Goal: Find specific page/section: Find specific page/section

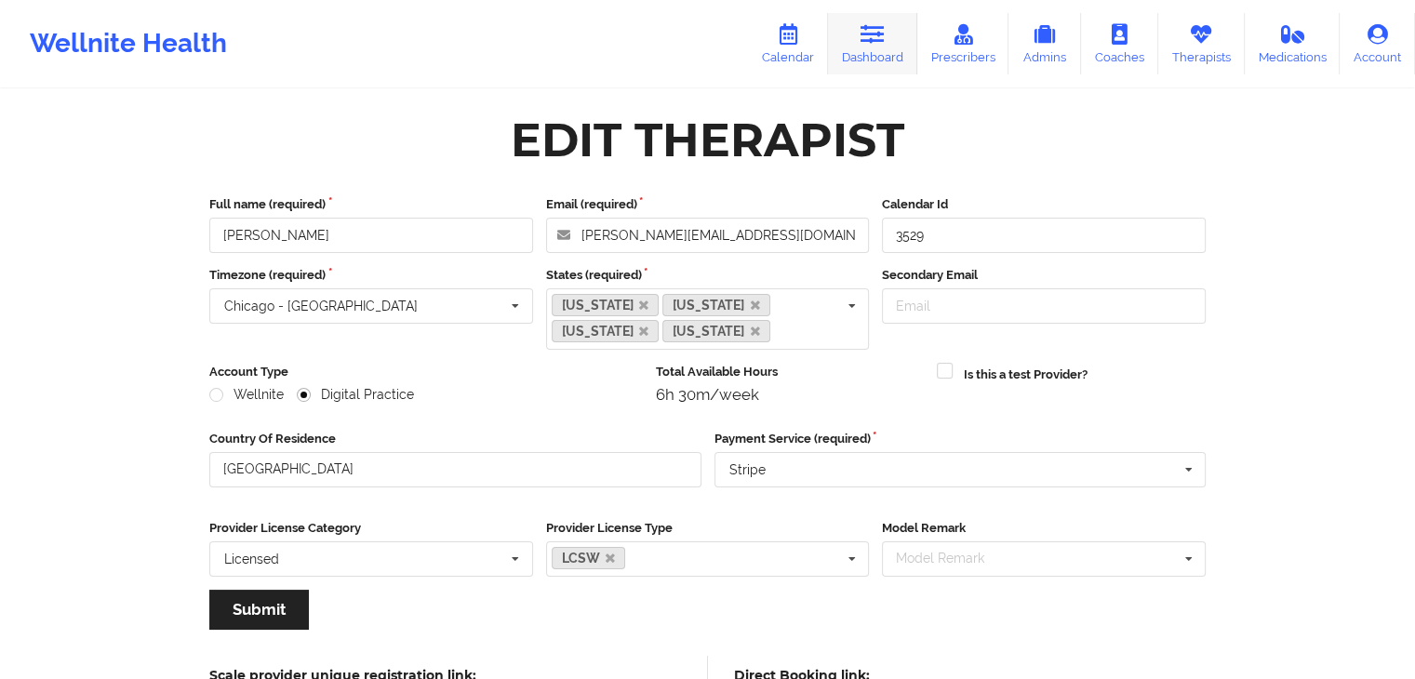
click at [854, 30] on link "Dashboard" at bounding box center [872, 43] width 89 height 61
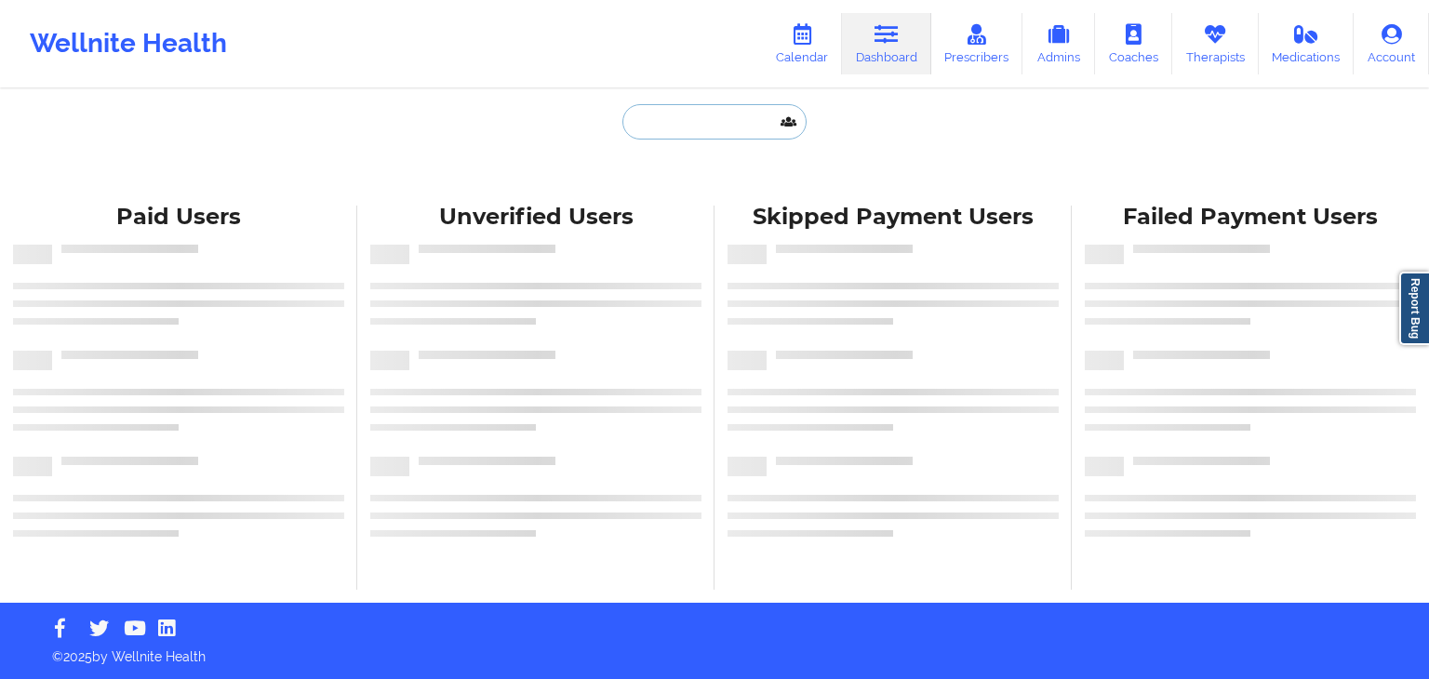
click at [667, 131] on input "text" at bounding box center [714, 121] width 184 height 35
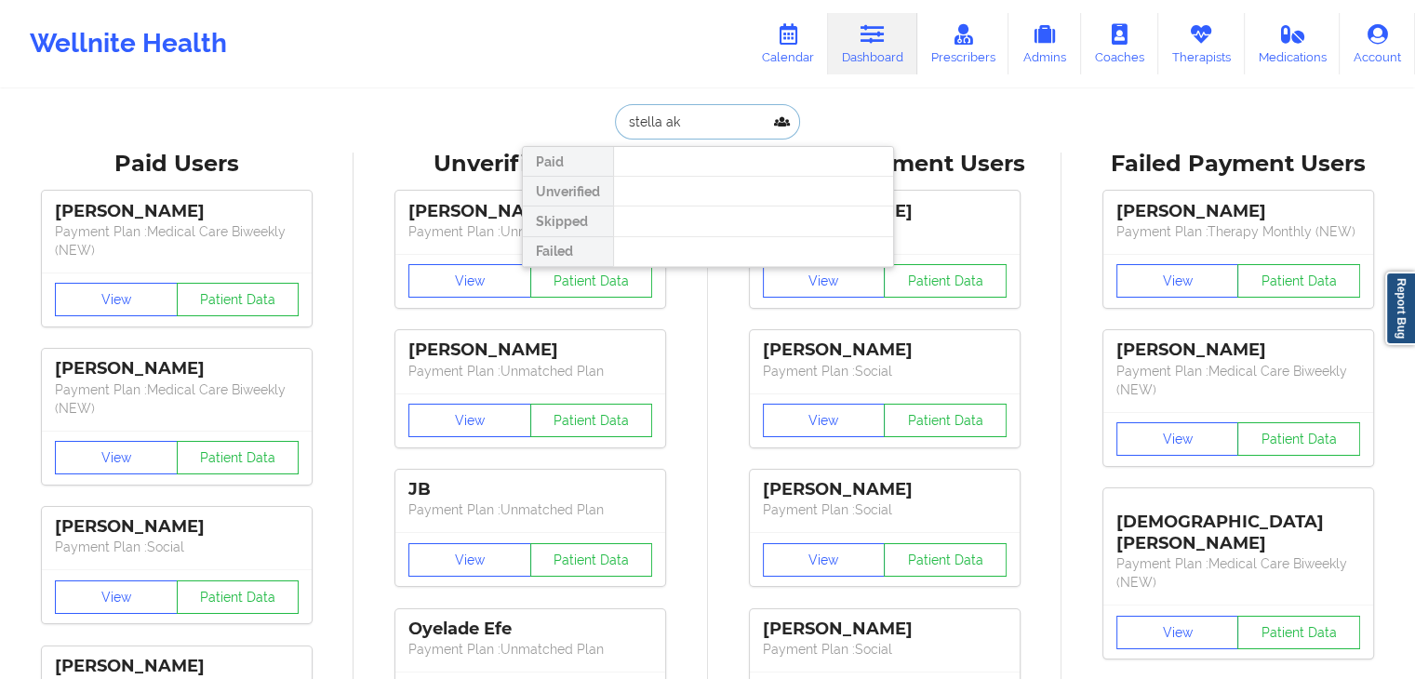
type input "stella aku"
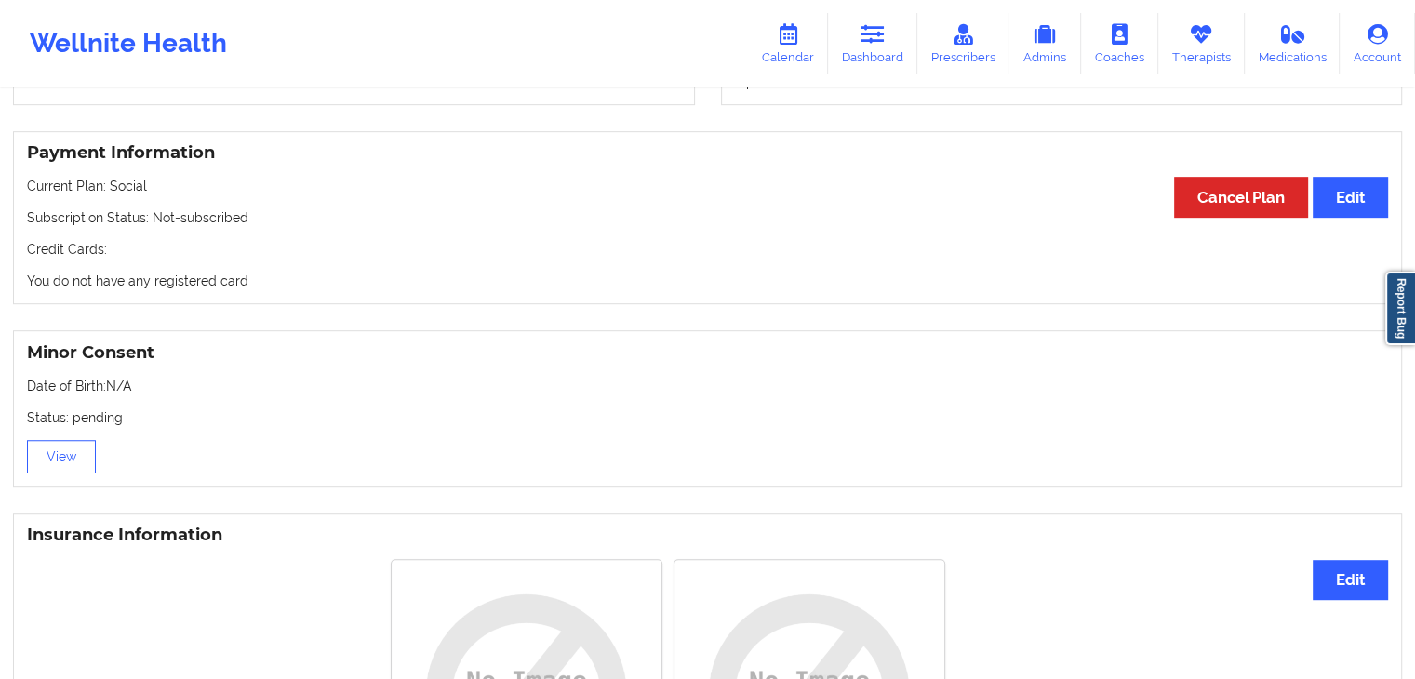
scroll to position [161, 0]
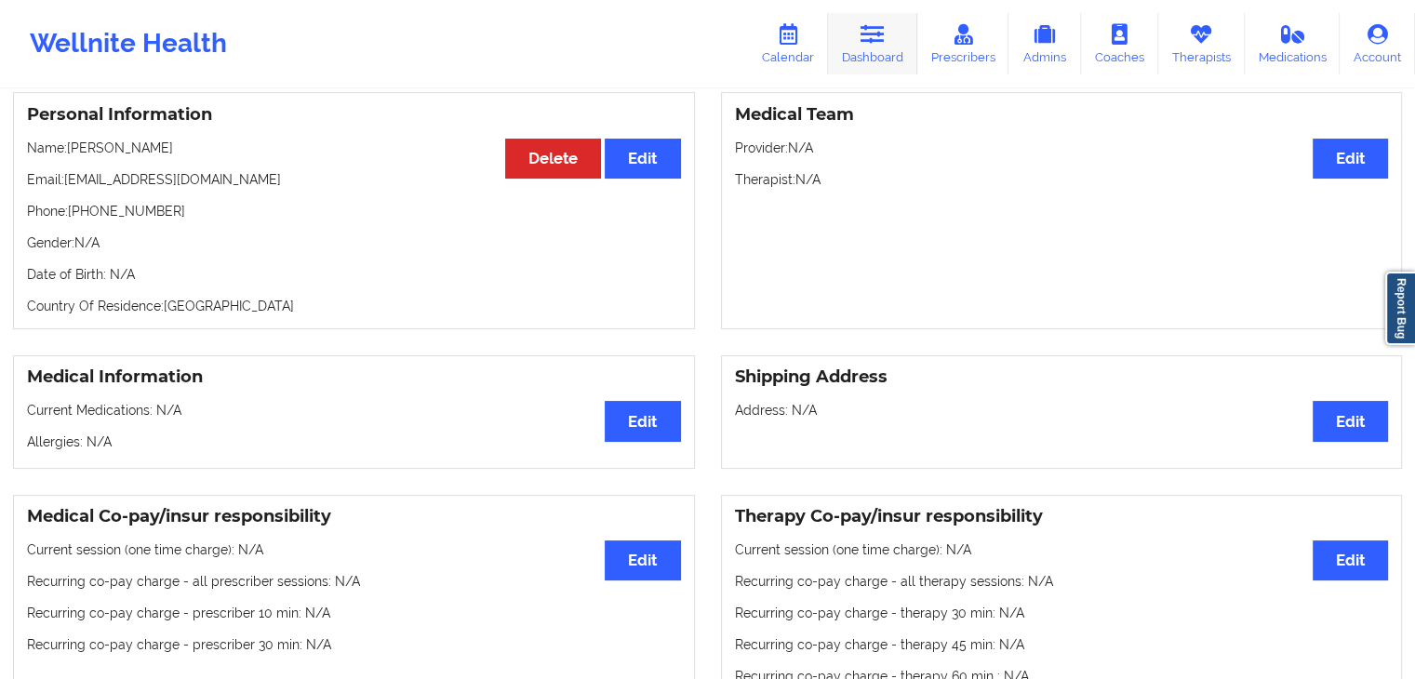
click at [864, 57] on link "Dashboard" at bounding box center [872, 43] width 89 height 61
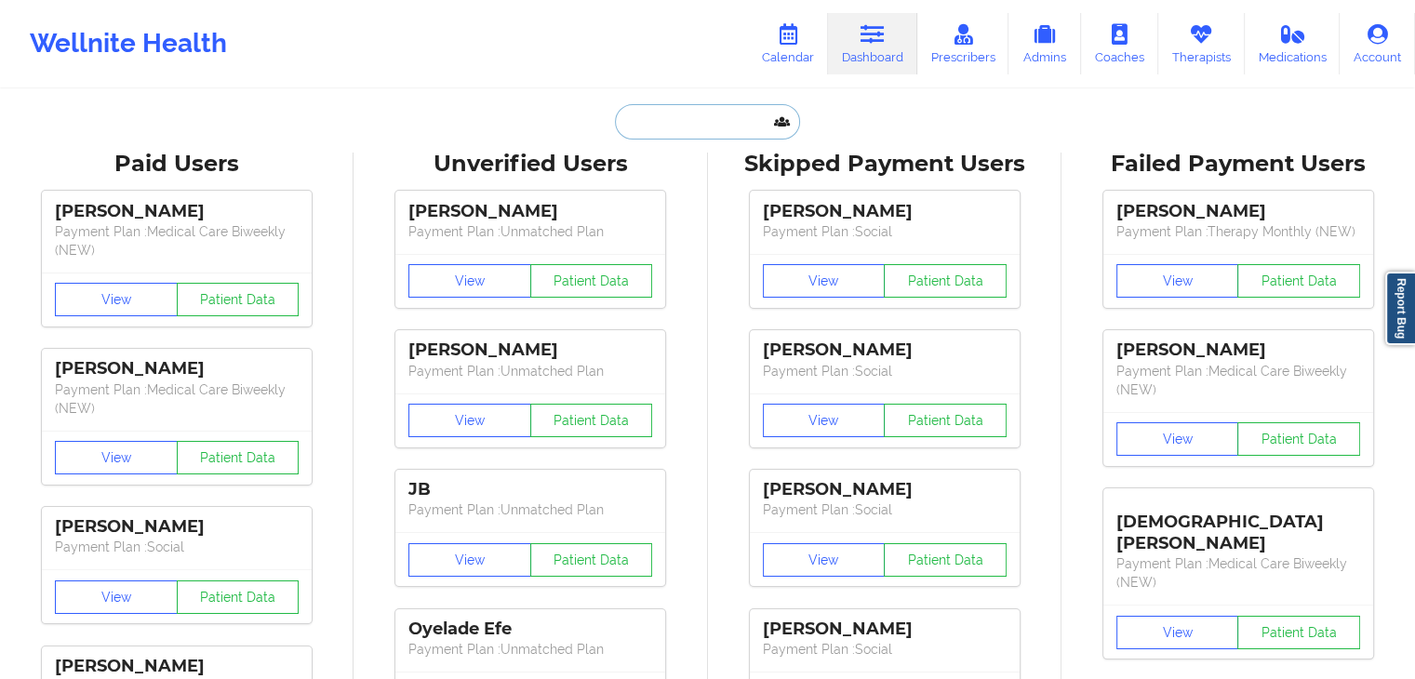
click at [702, 105] on input "text" at bounding box center [707, 121] width 184 height 35
paste input "[EMAIL_ADDRESS][DOMAIN_NAME]"
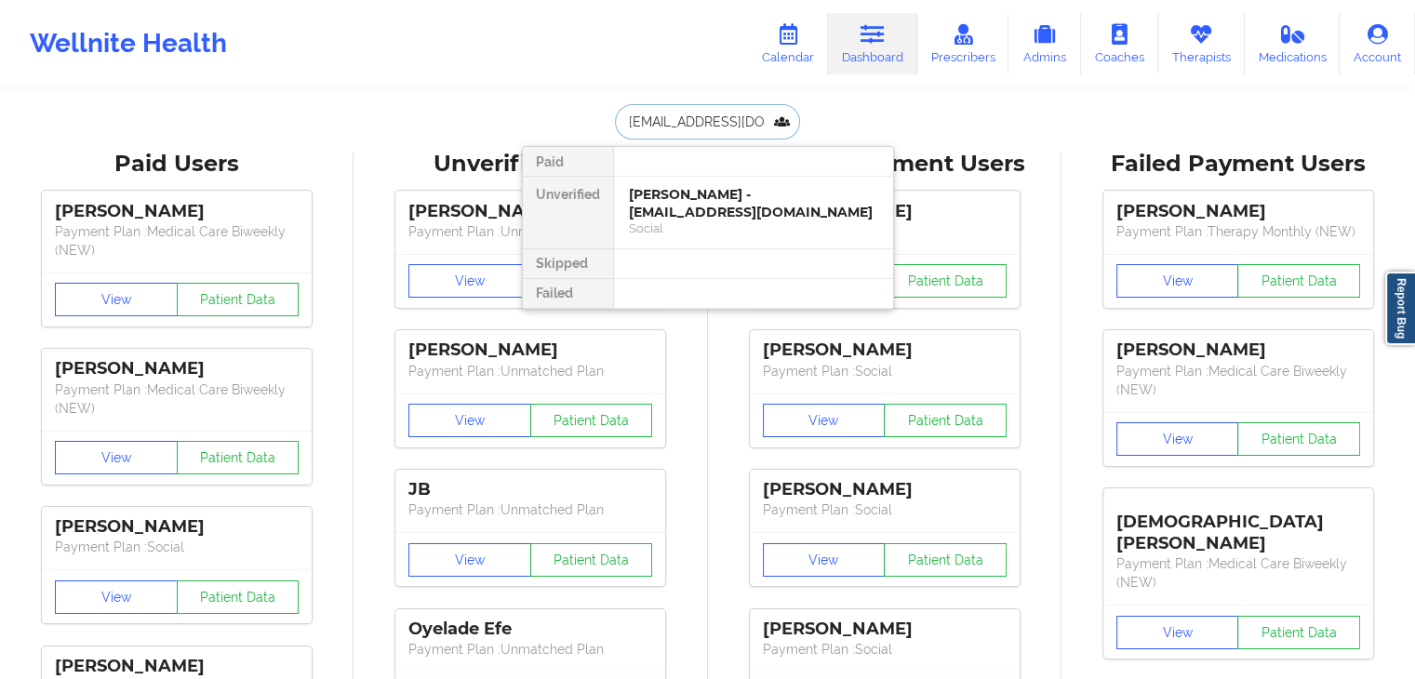
scroll to position [0, 1]
type input "[EMAIL_ADDRESS][DOMAIN_NAME]"
click at [672, 210] on div "[PERSON_NAME] - [EMAIL_ADDRESS][DOMAIN_NAME]" at bounding box center [753, 203] width 249 height 34
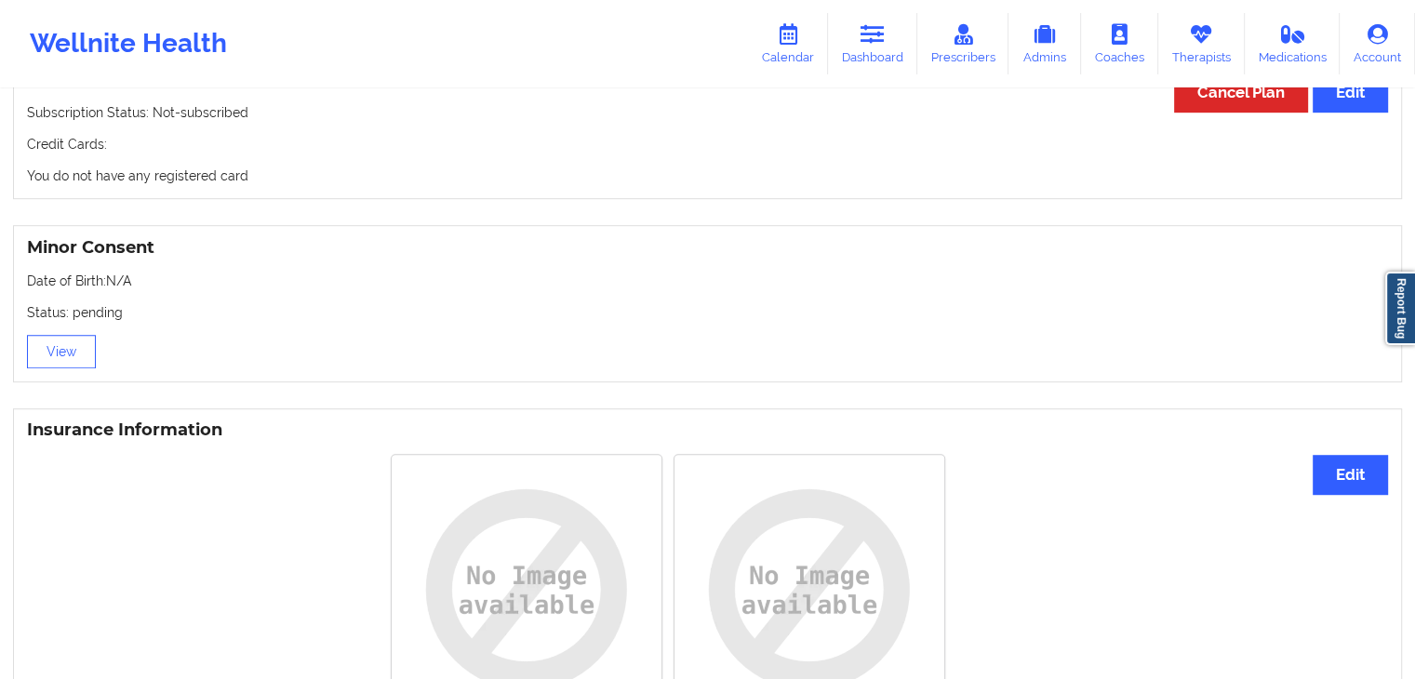
scroll to position [1062, 0]
